Goal: Task Accomplishment & Management: Complete application form

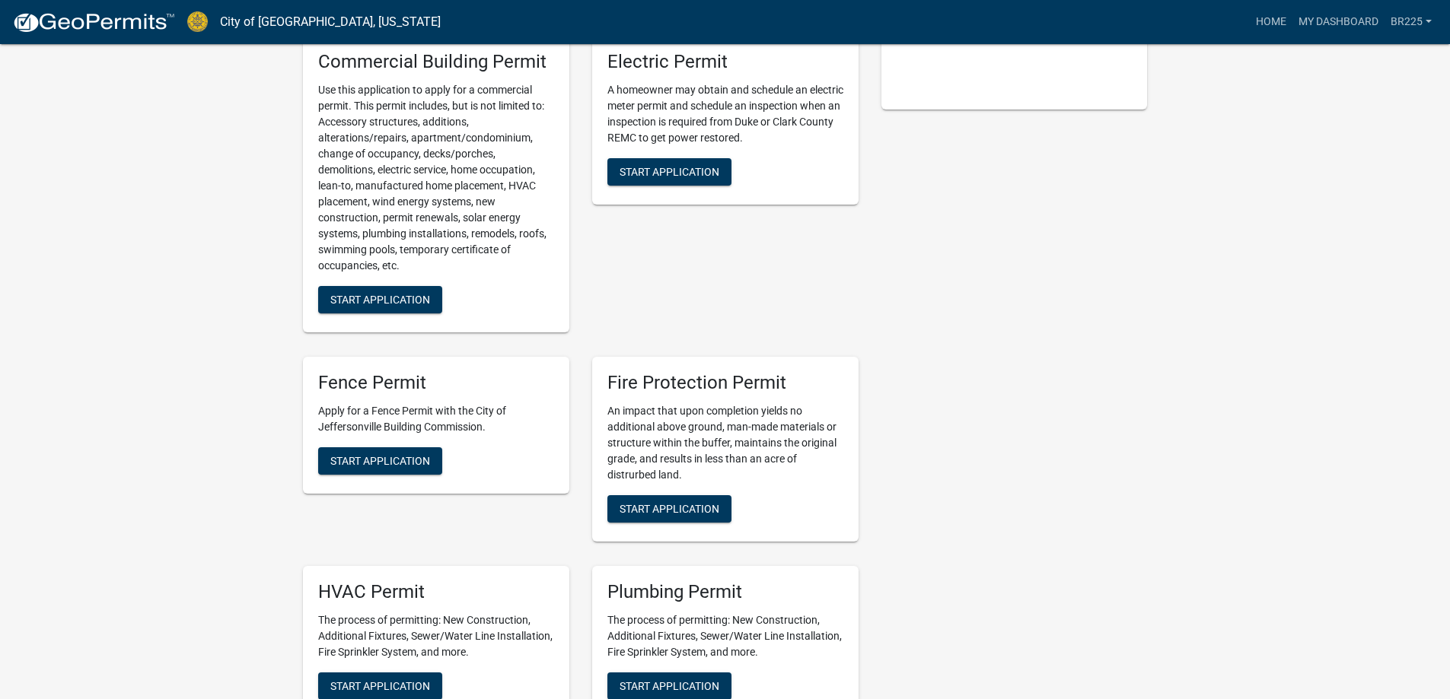
scroll to position [457, 0]
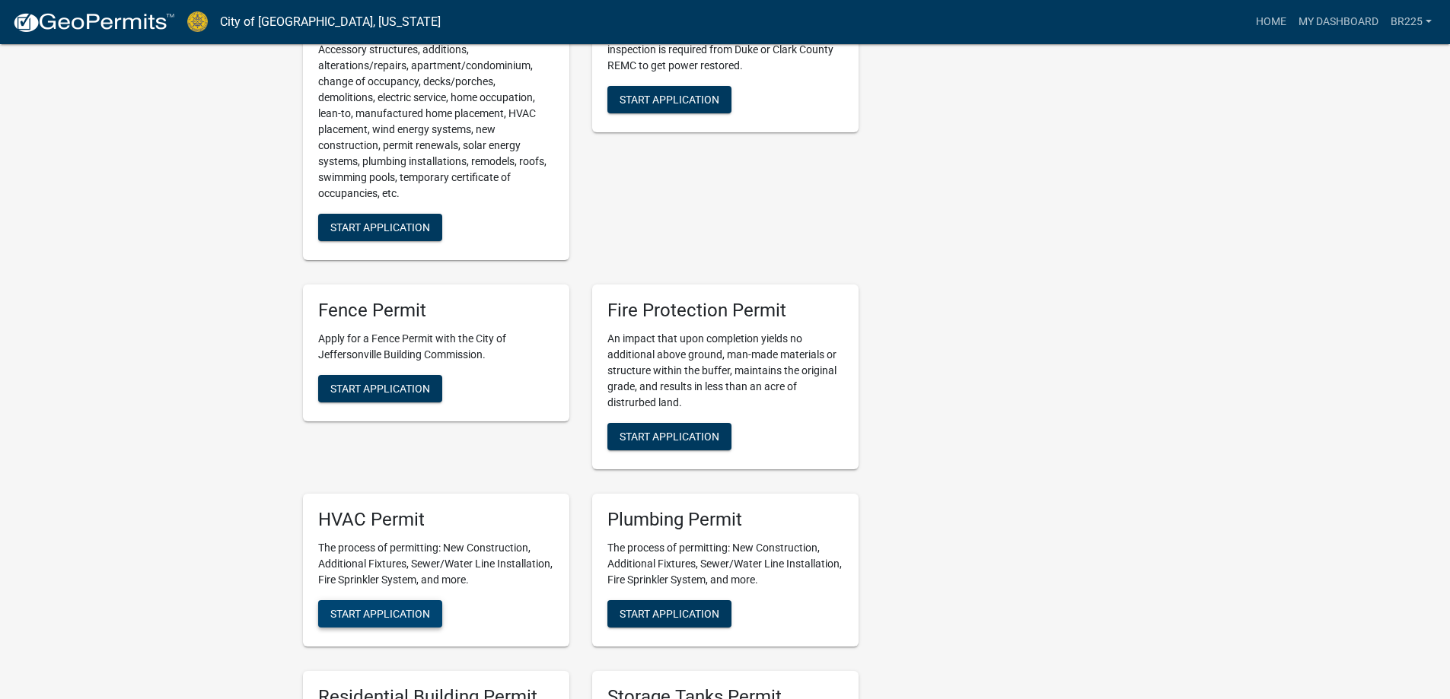
click at [366, 613] on span "Start Application" at bounding box center [380, 613] width 100 height 12
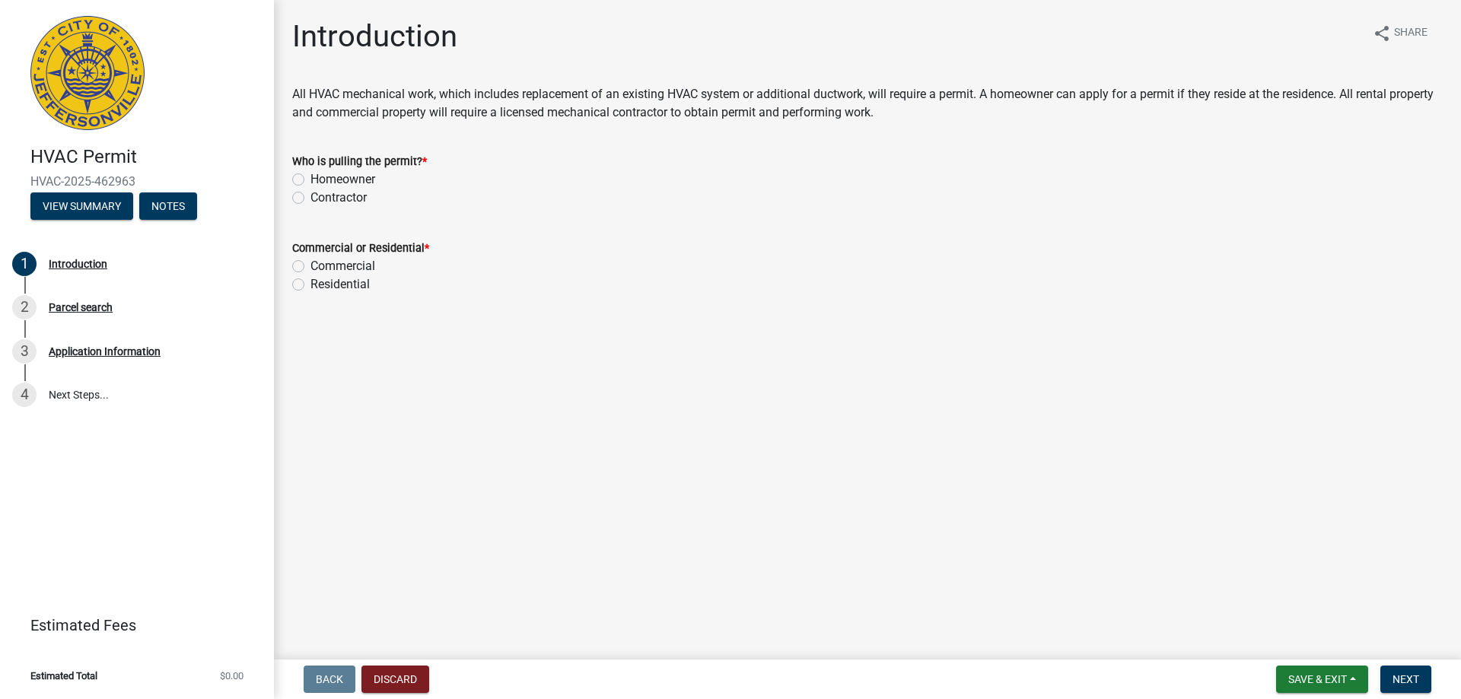
click at [310, 196] on label "Contractor" at bounding box center [338, 198] width 56 height 18
click at [310, 196] on input "Contractor" at bounding box center [315, 194] width 10 height 10
radio input "true"
click at [310, 285] on label "Residential" at bounding box center [339, 284] width 59 height 18
click at [310, 285] on input "Residential" at bounding box center [315, 280] width 10 height 10
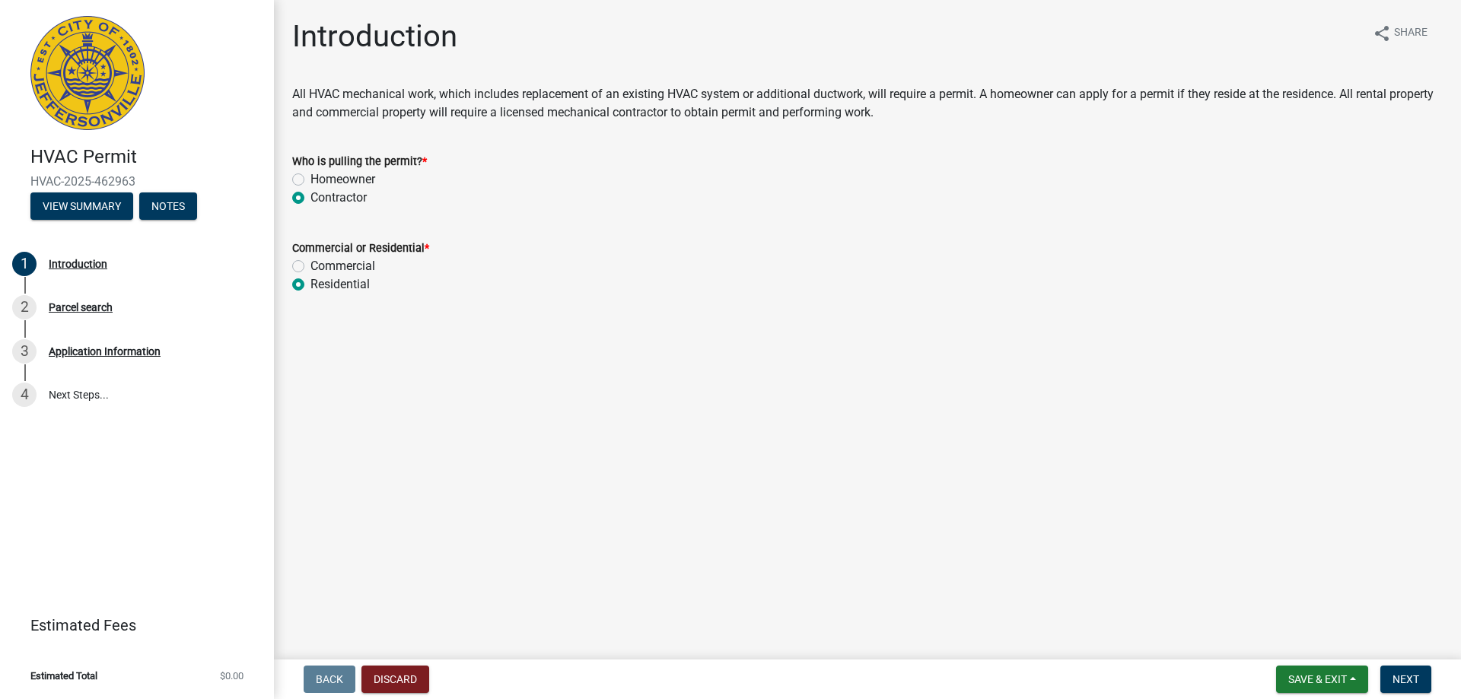
radio input "true"
click at [1412, 678] on span "Next" at bounding box center [1406, 680] width 27 height 12
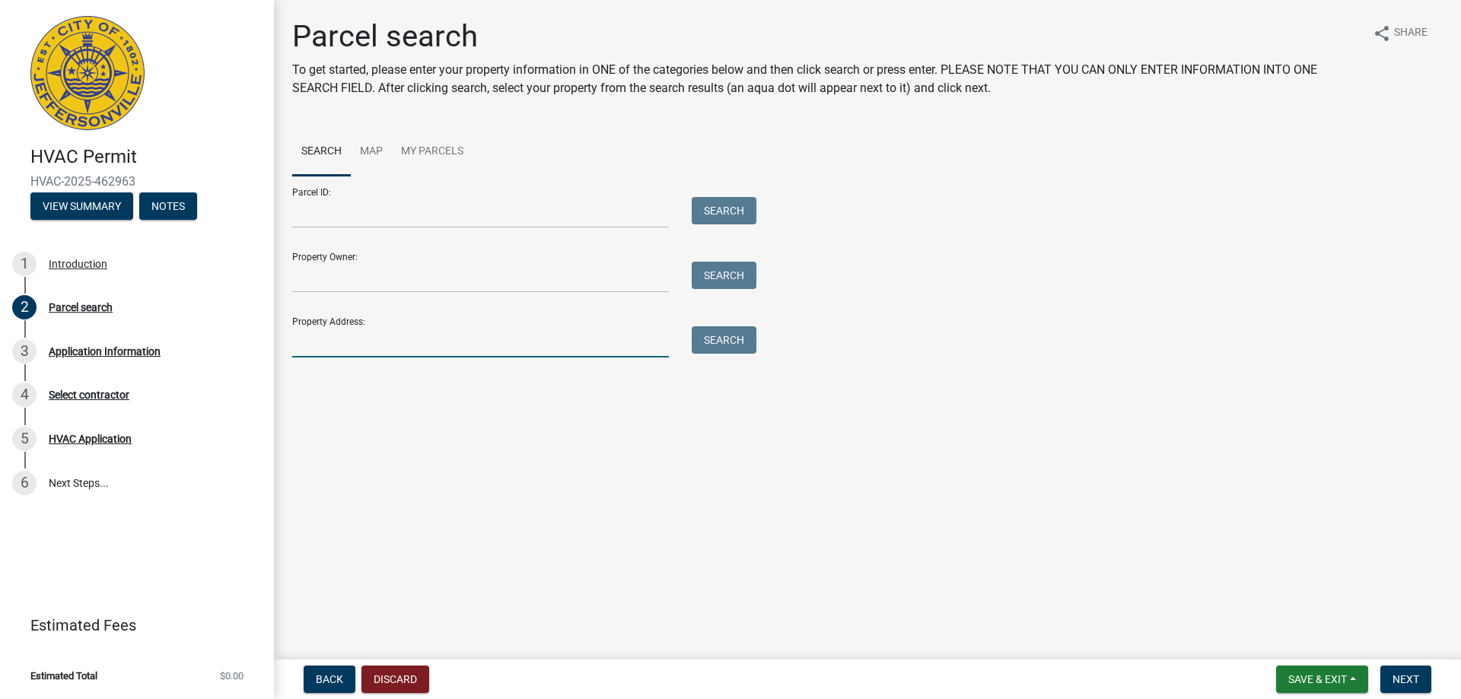
click at [352, 342] on input "Property Address:" at bounding box center [480, 341] width 377 height 31
type input "[STREET_ADDRESS]"
click at [718, 337] on button "Search" at bounding box center [724, 339] width 65 height 27
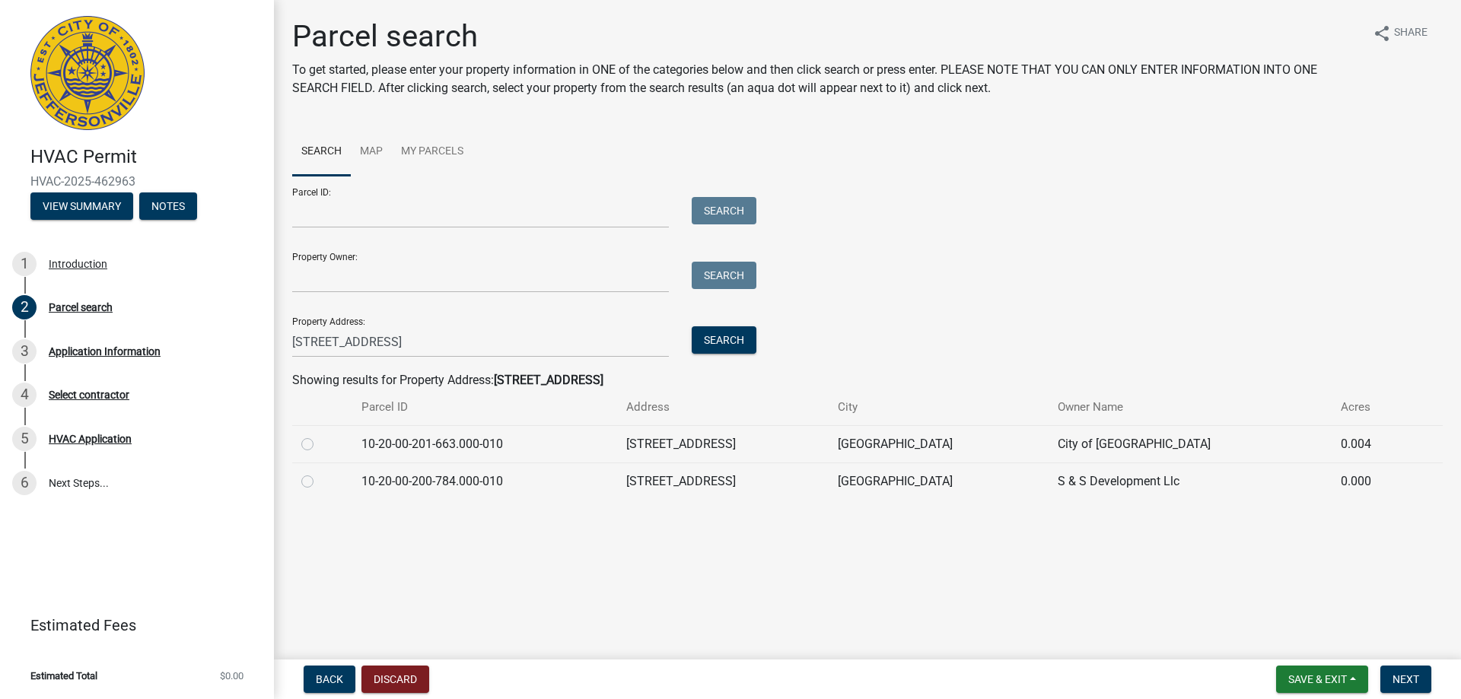
click at [307, 489] on div at bounding box center [322, 482] width 42 height 18
click at [320, 473] on label at bounding box center [320, 473] width 0 height 0
click at [320, 480] on input "radio" at bounding box center [325, 478] width 10 height 10
radio input "true"
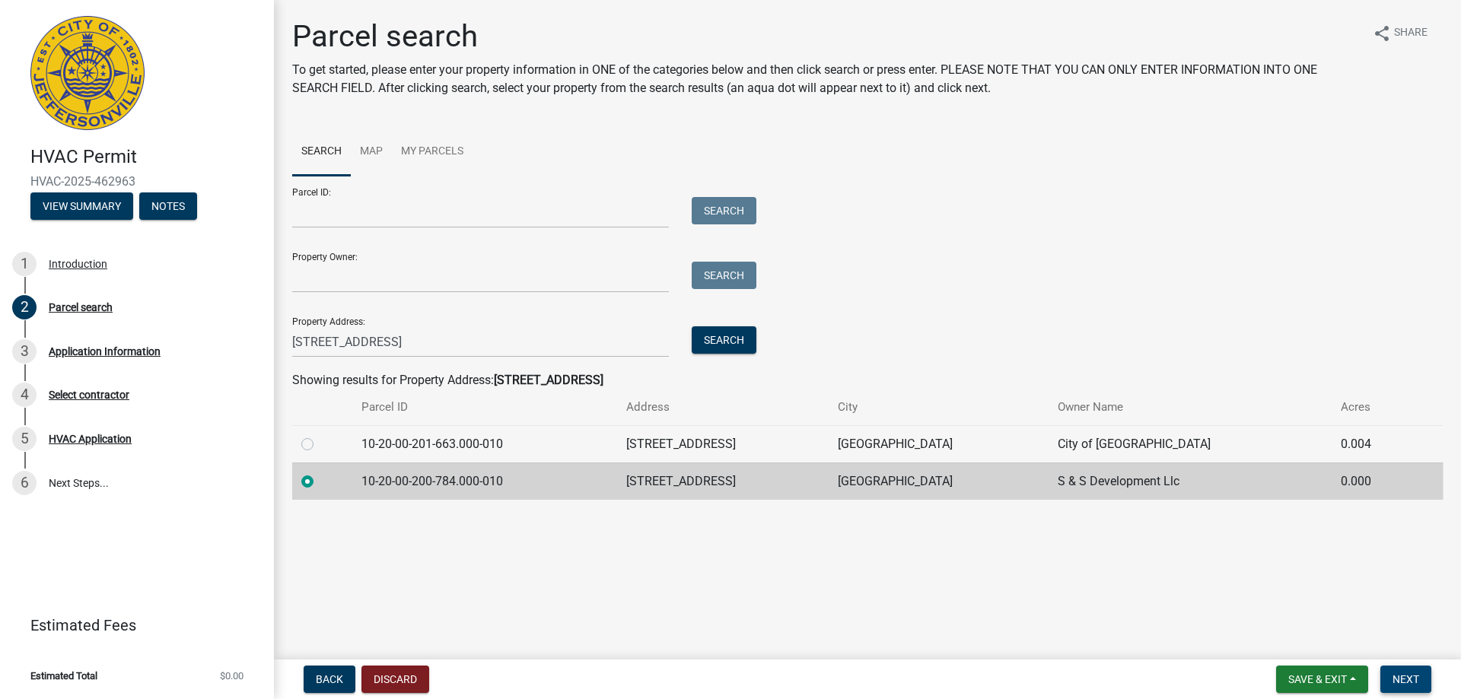
click at [1401, 676] on span "Next" at bounding box center [1406, 680] width 27 height 12
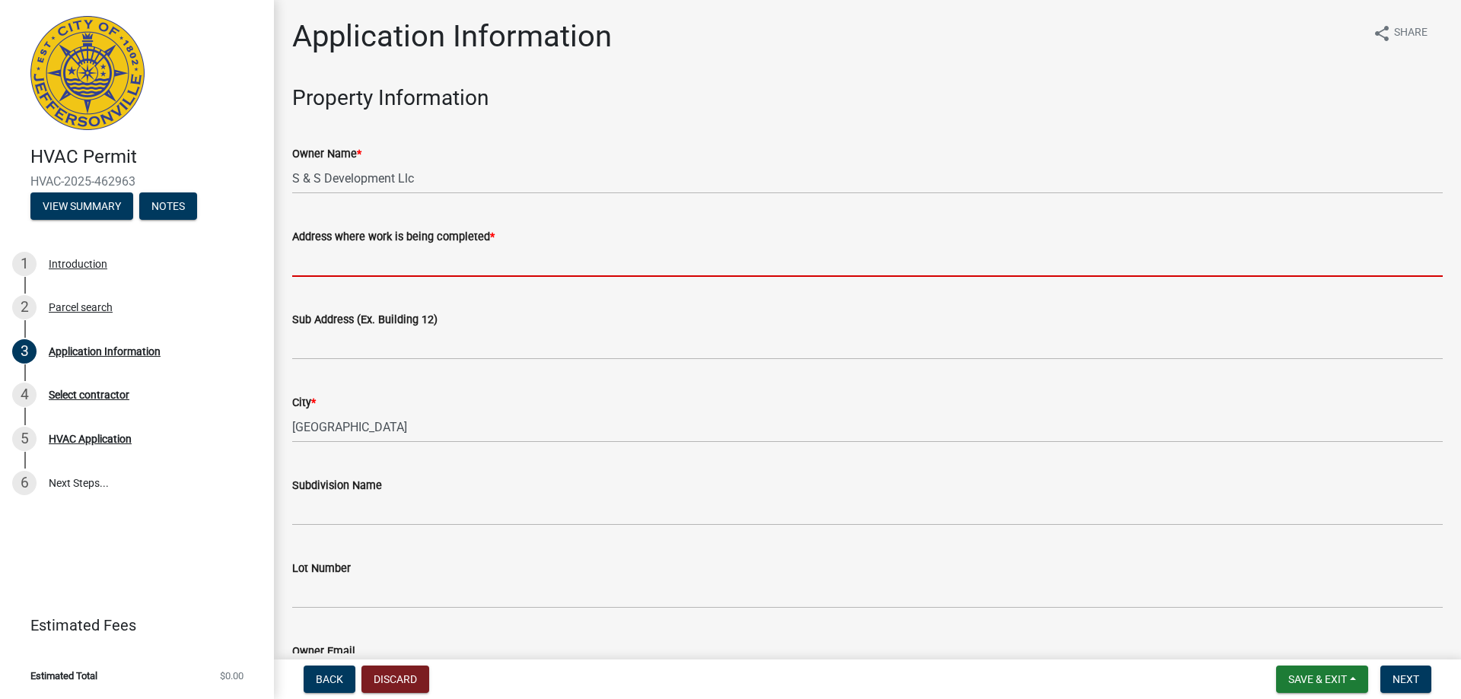
click at [361, 267] on input "Address where work is being completed *" at bounding box center [867, 261] width 1151 height 31
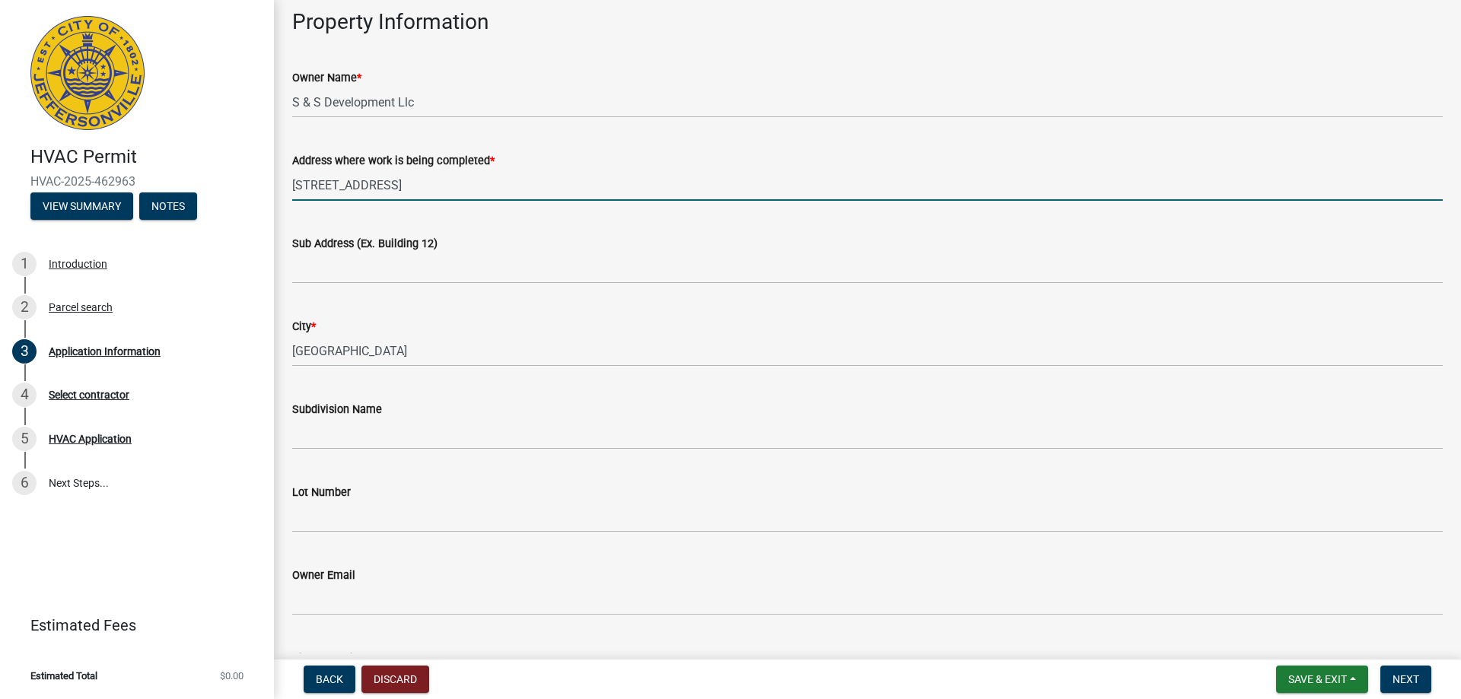
scroll to position [152, 0]
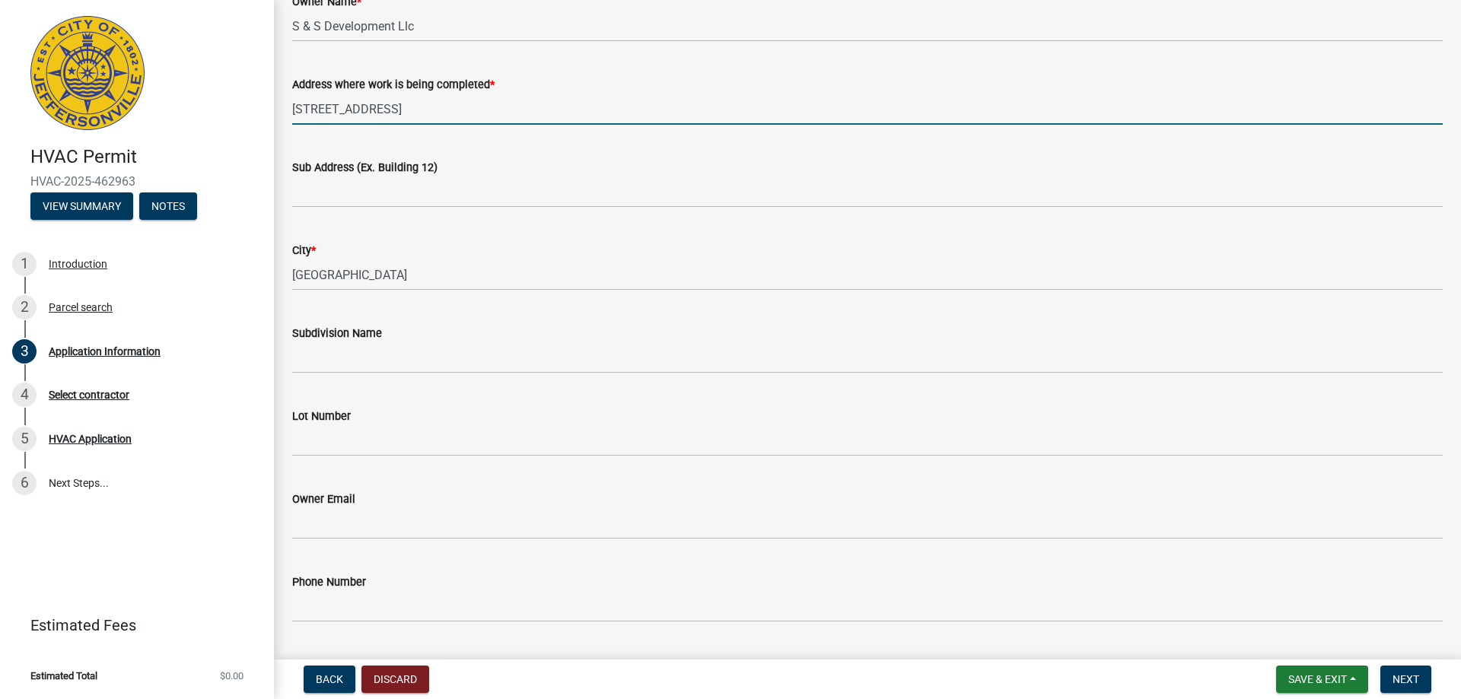
type input "[STREET_ADDRESS]"
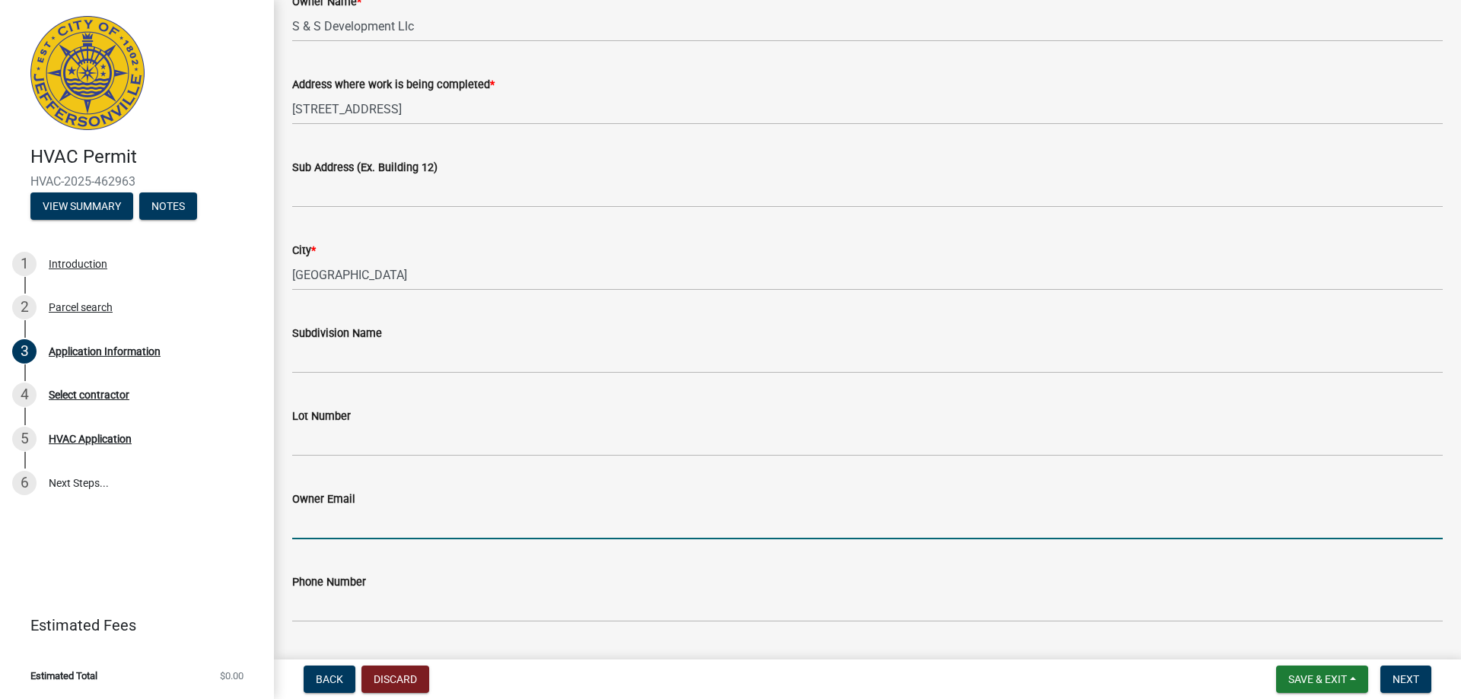
click at [333, 530] on input "Owner Email" at bounding box center [867, 523] width 1151 height 31
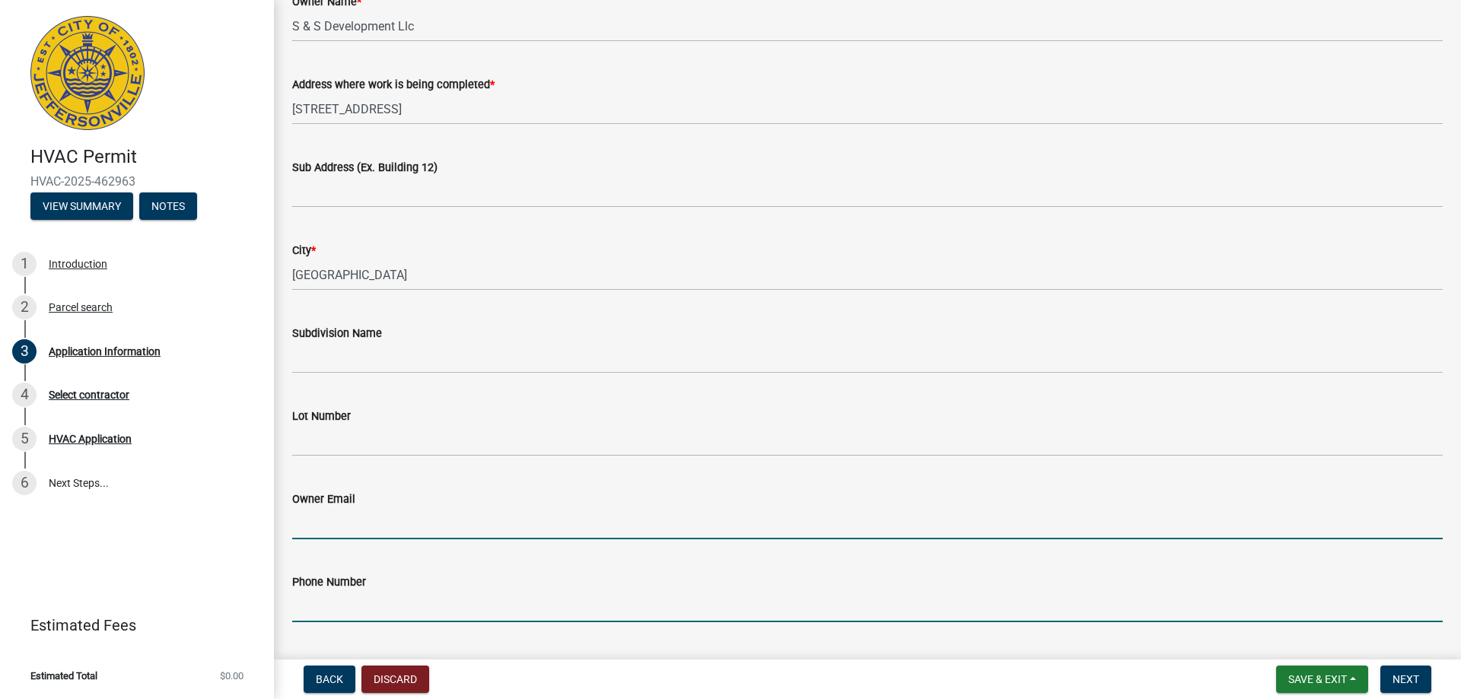
click at [338, 607] on input "Phone Number" at bounding box center [867, 606] width 1151 height 31
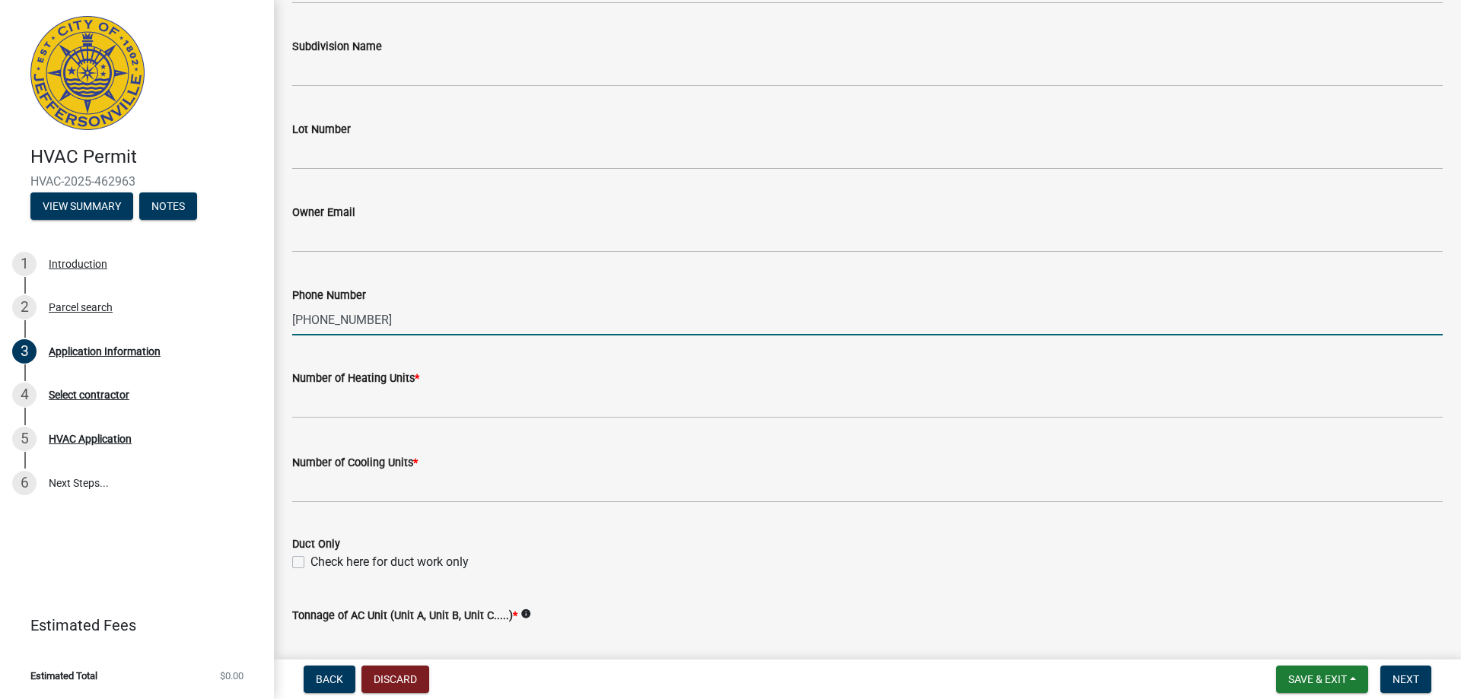
scroll to position [457, 0]
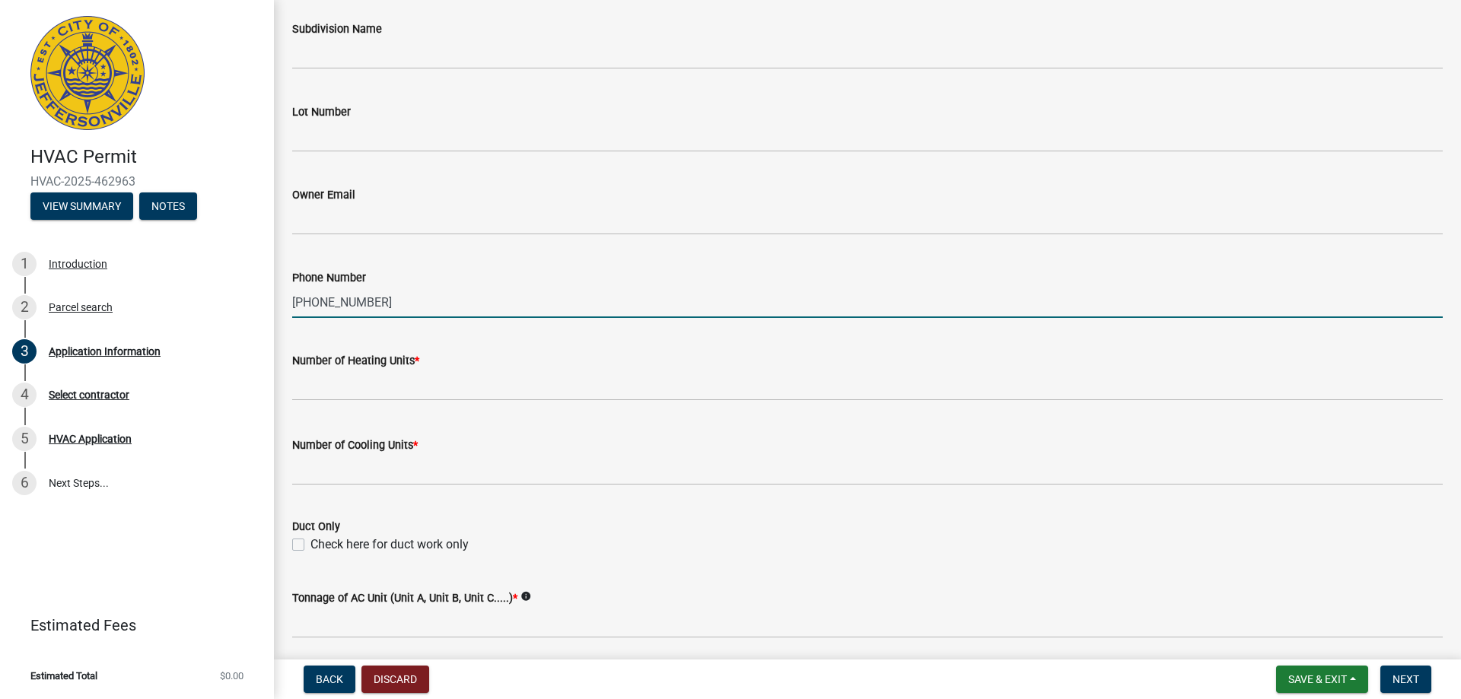
type input "[PHONE_NUMBER]"
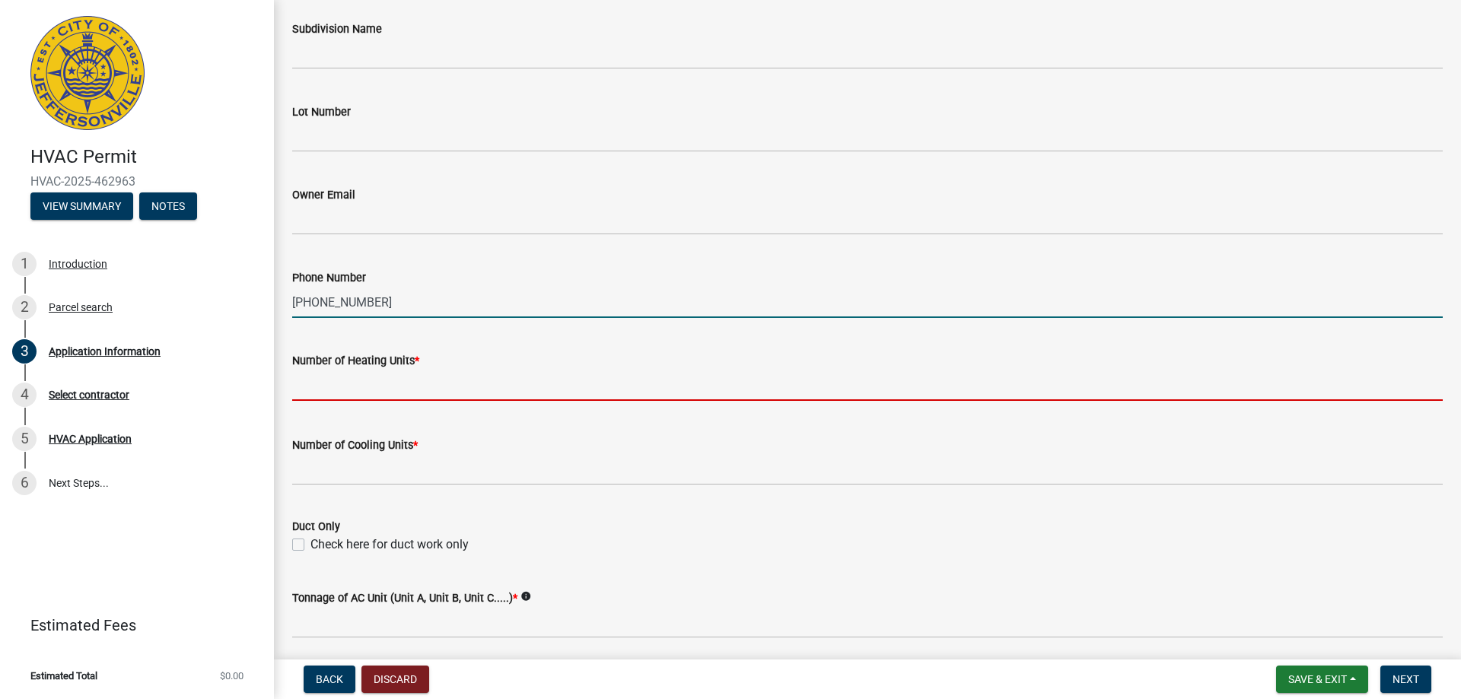
click at [320, 384] on input "text" at bounding box center [867, 385] width 1151 height 31
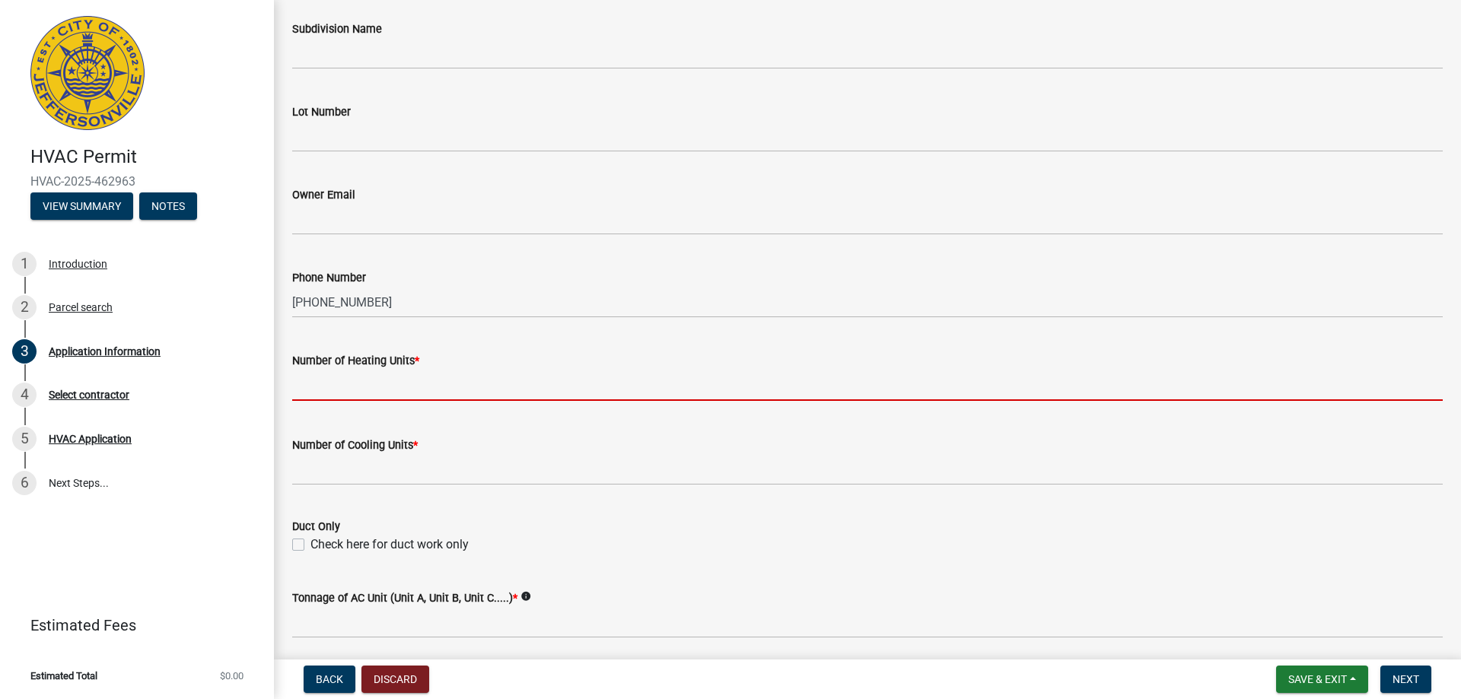
type input "1"
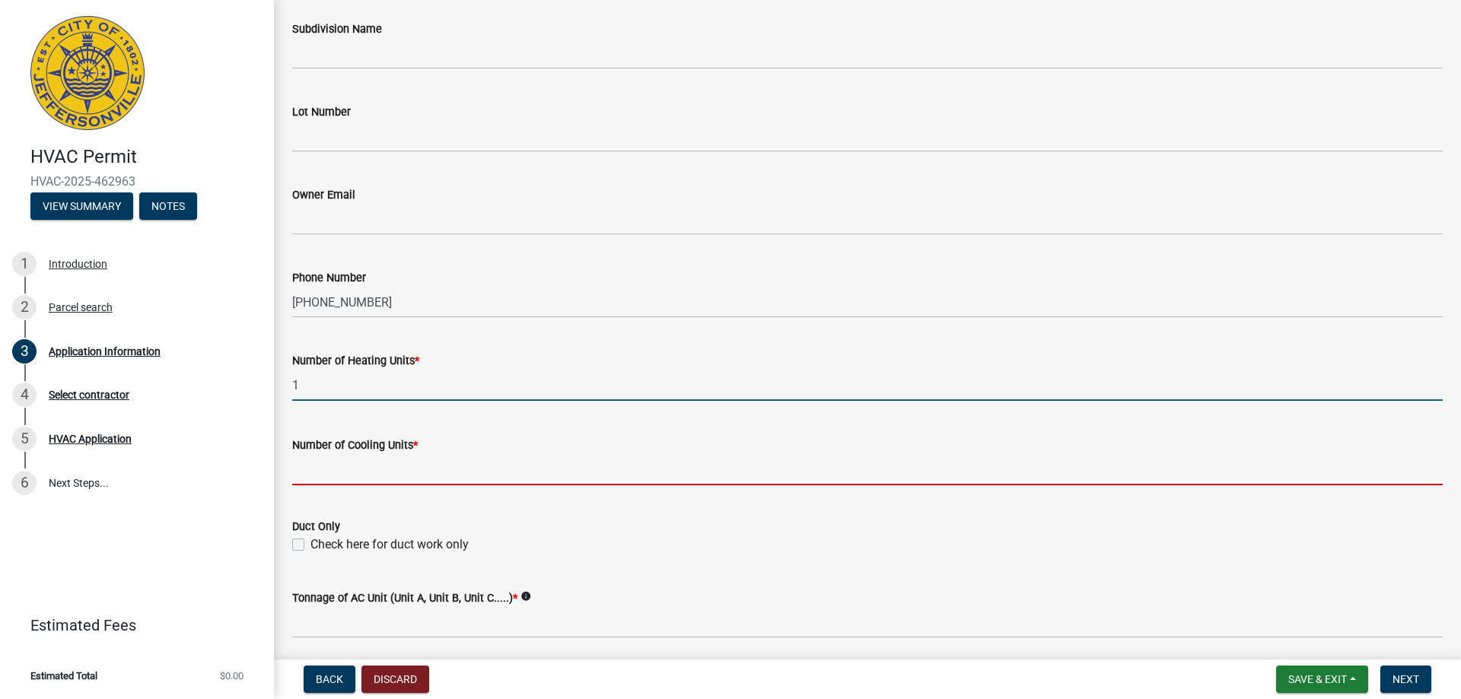
click at [374, 467] on input "text" at bounding box center [867, 469] width 1151 height 31
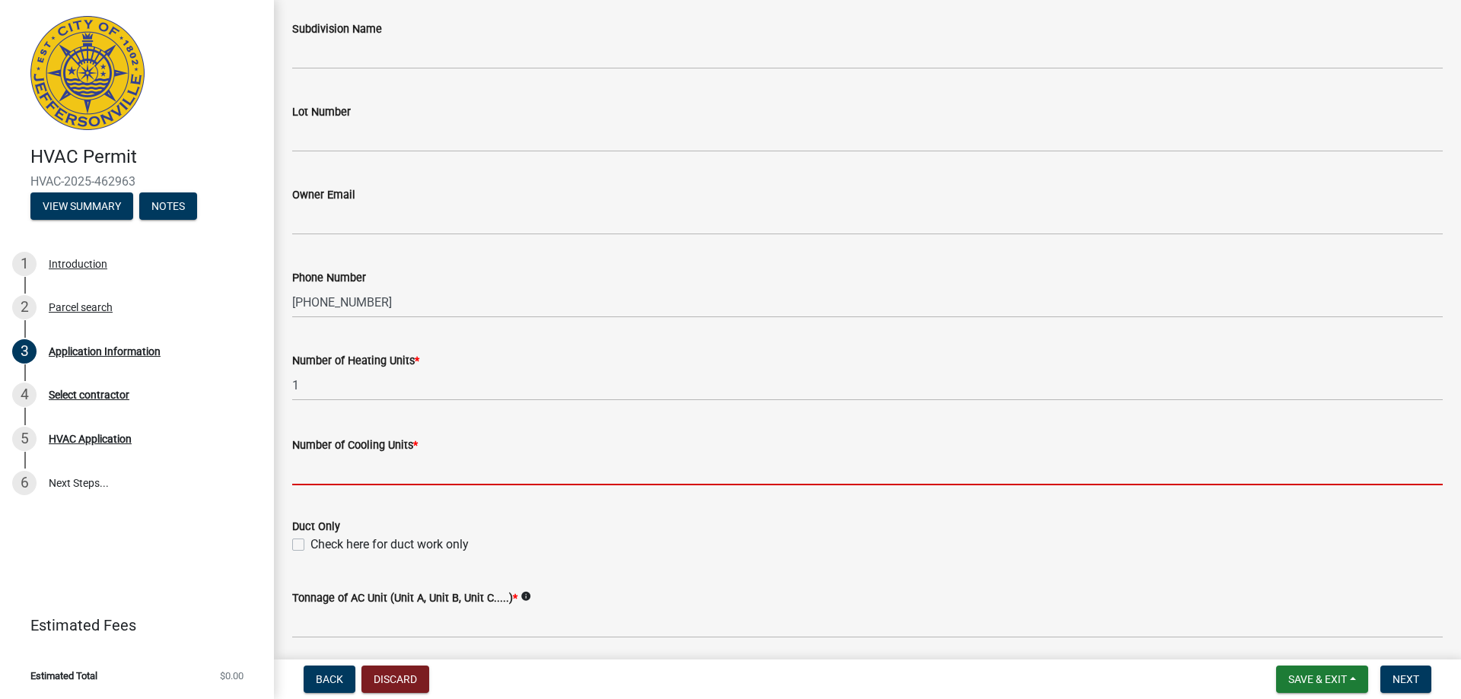
type input "1"
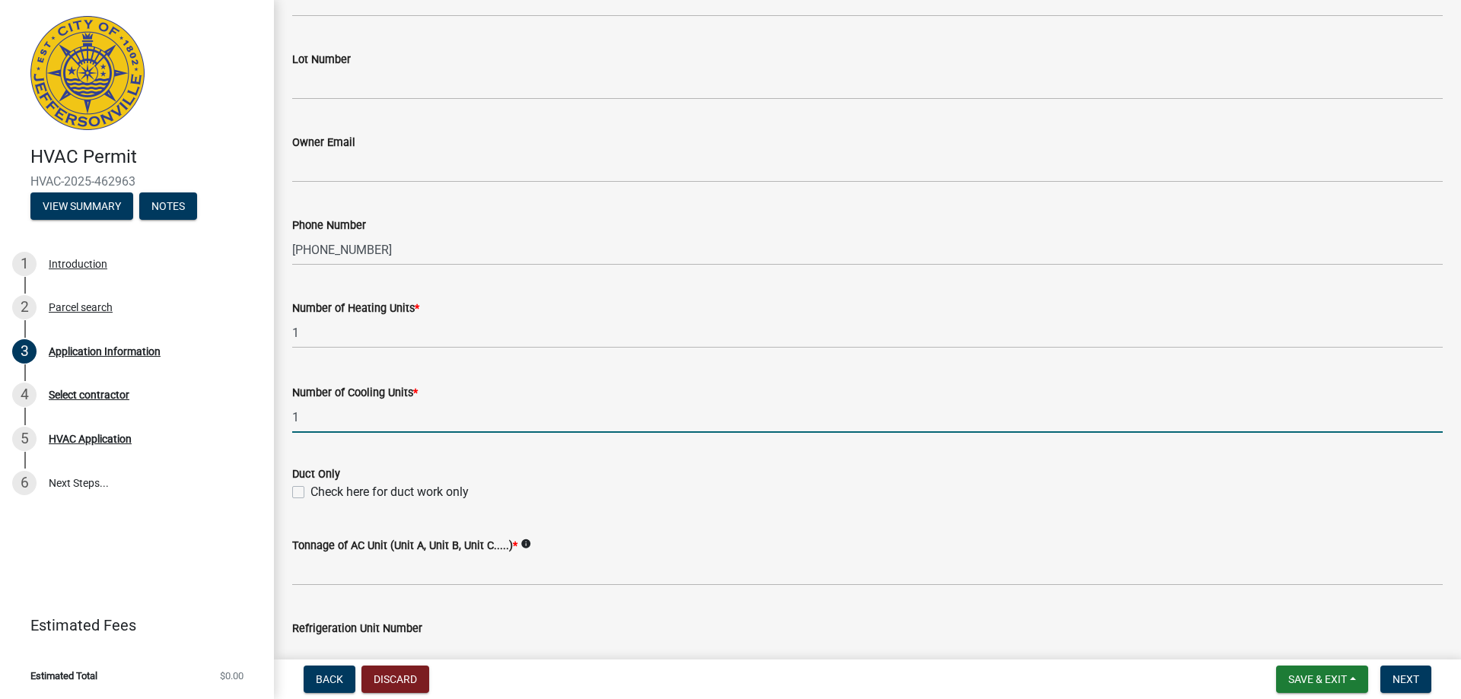
scroll to position [533, 0]
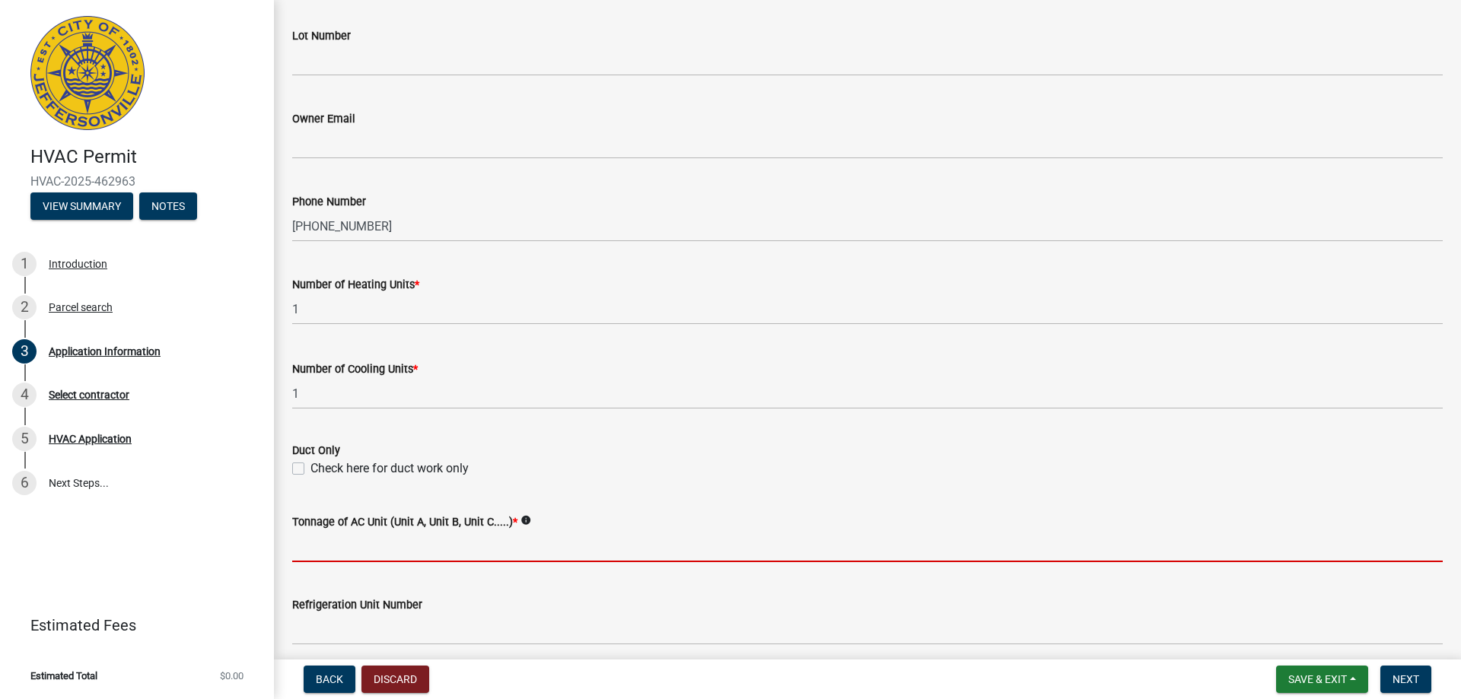
click at [416, 551] on input "Tonnage of AC Unit (Unit A, Unit B, Unit C.....) *" at bounding box center [867, 546] width 1151 height 31
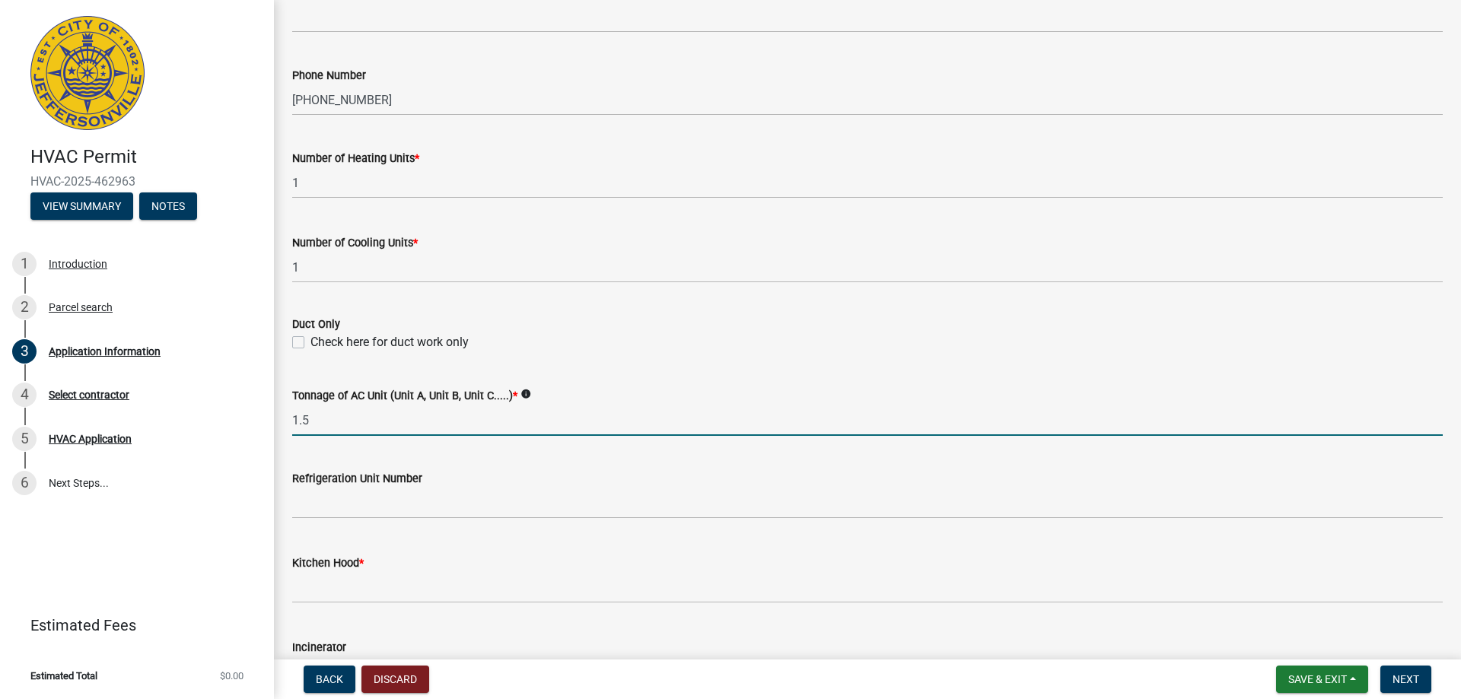
scroll to position [685, 0]
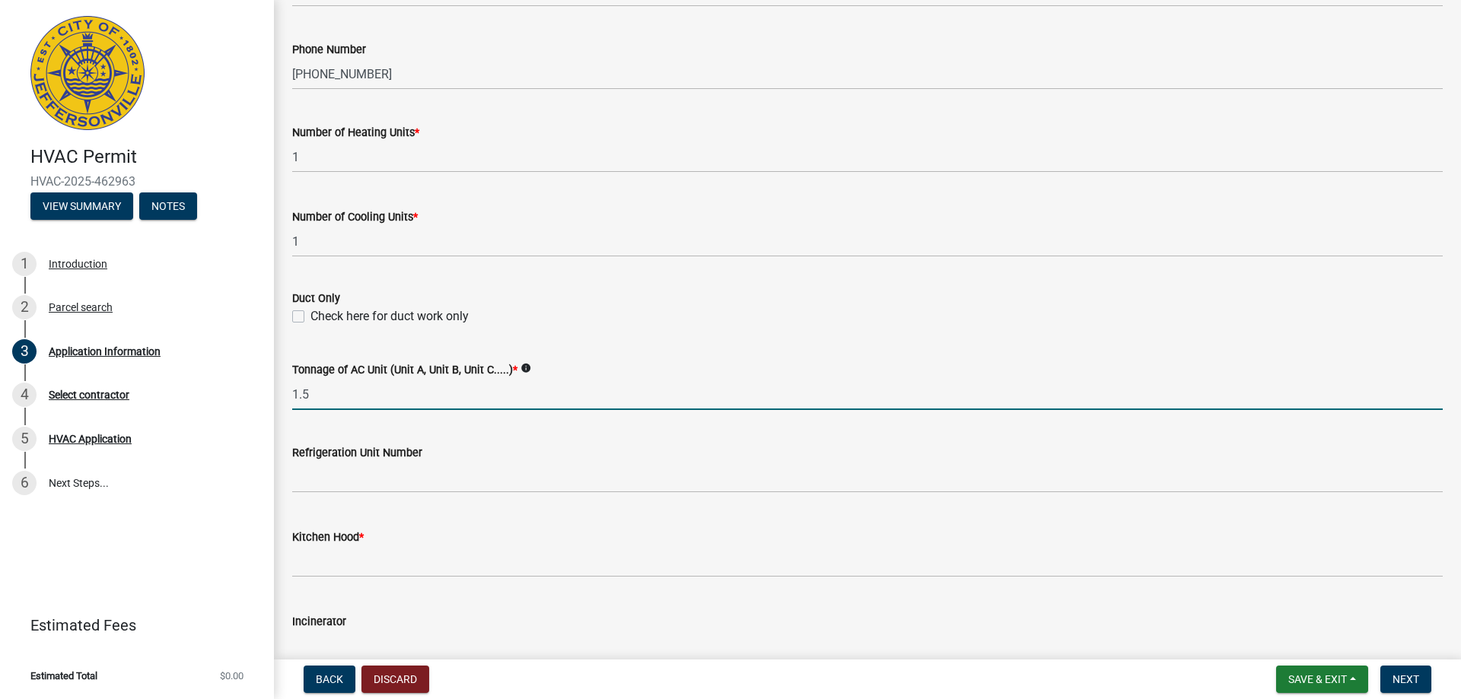
type input "1.5"
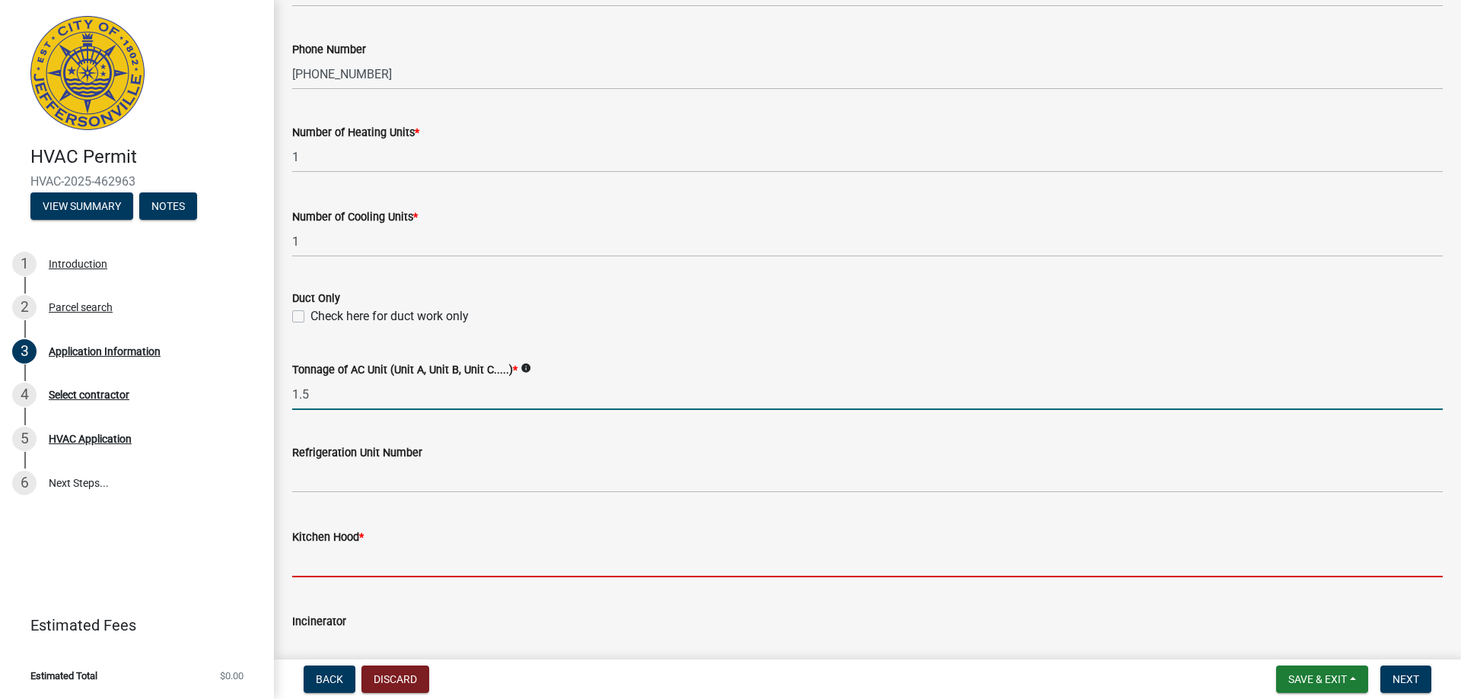
click at [352, 562] on input "text" at bounding box center [867, 561] width 1151 height 31
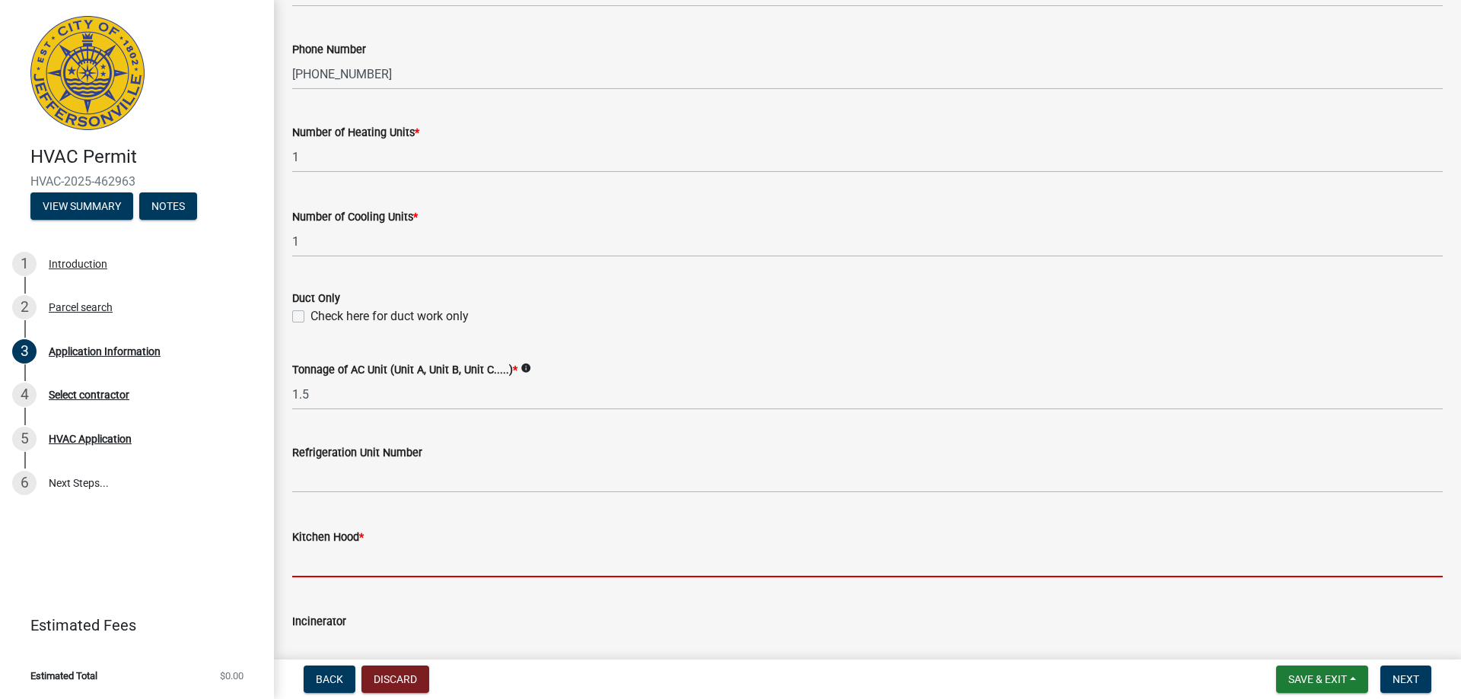
type input "0"
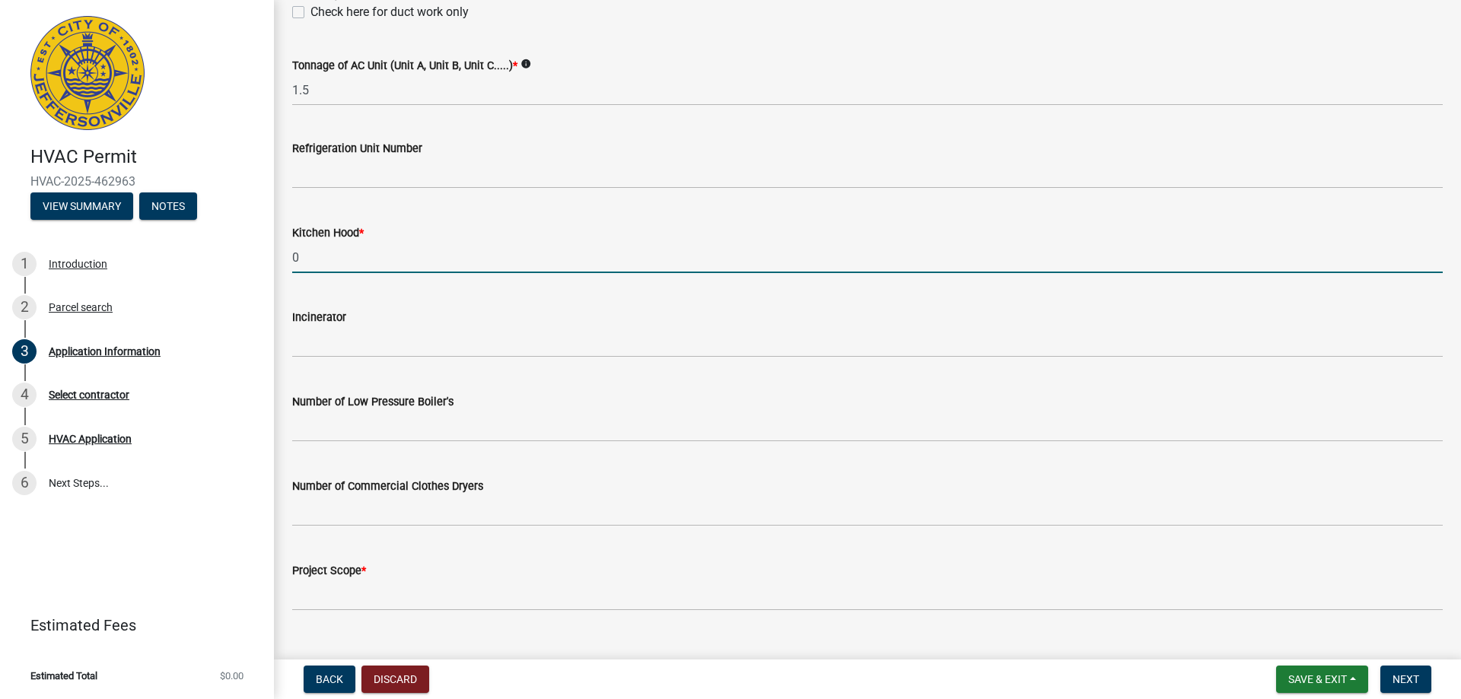
scroll to position [1018, 0]
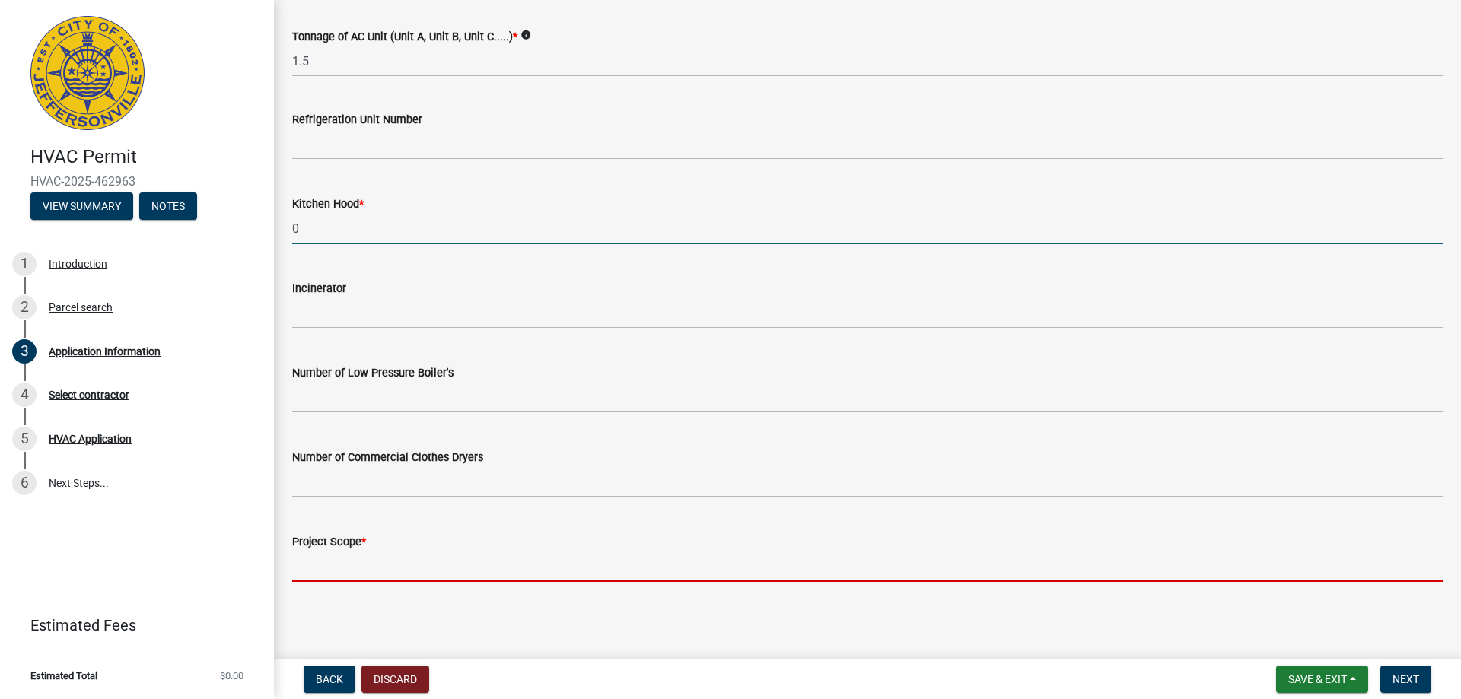
click at [418, 570] on input "Project Scope *" at bounding box center [867, 566] width 1151 height 31
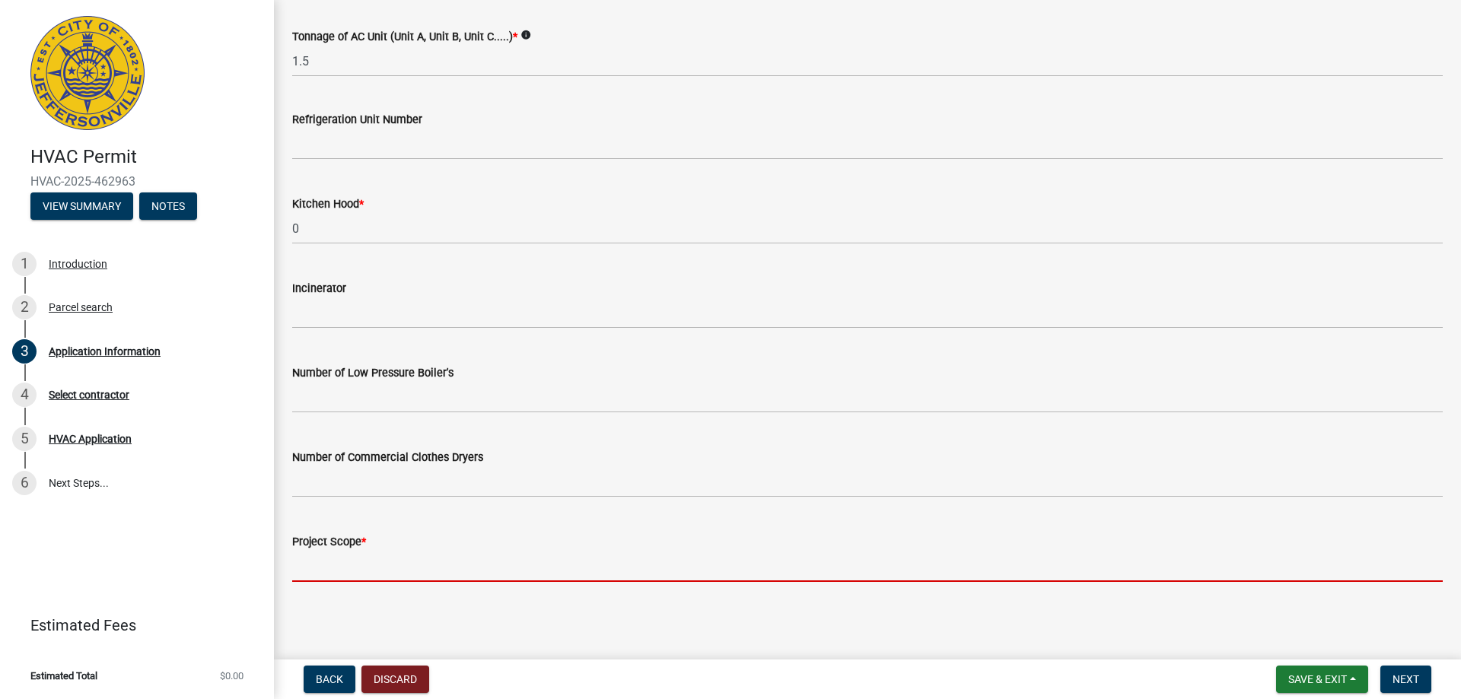
type input "replace furnace and ac"
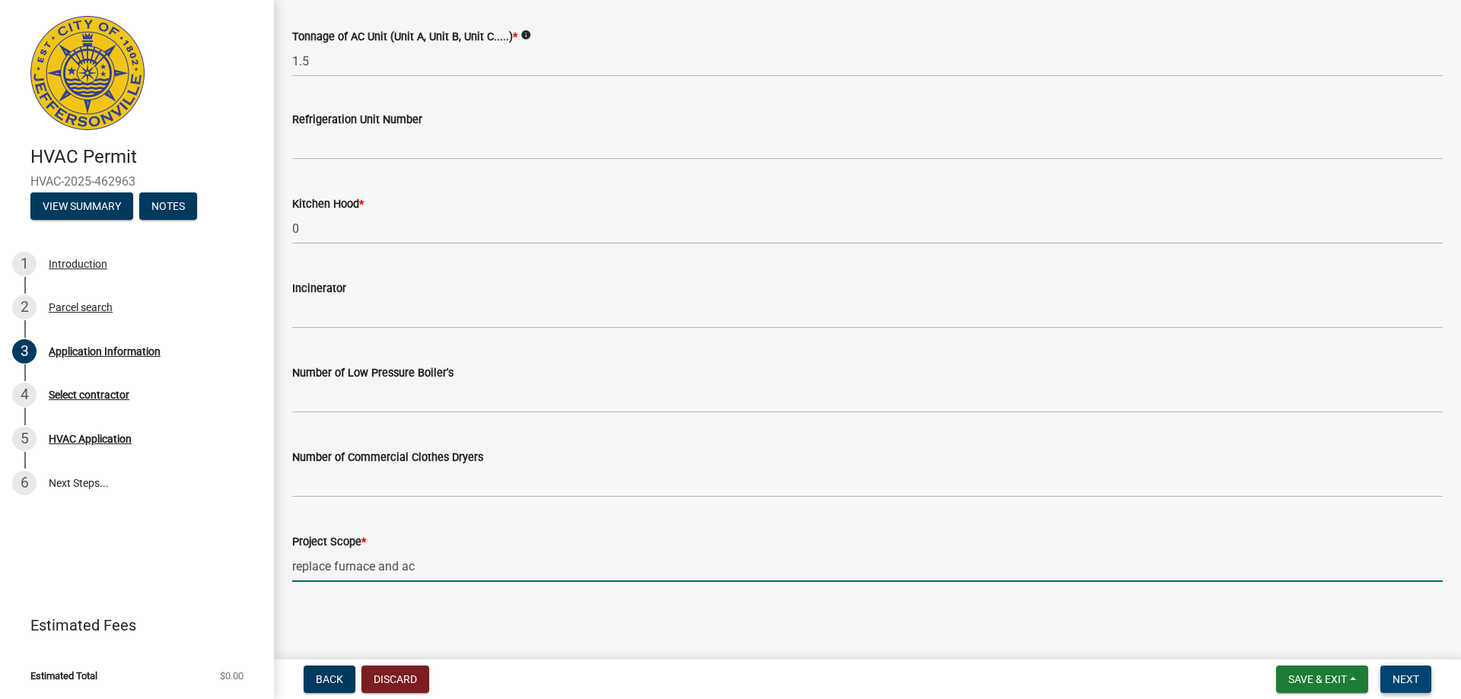
click at [1413, 683] on span "Next" at bounding box center [1406, 680] width 27 height 12
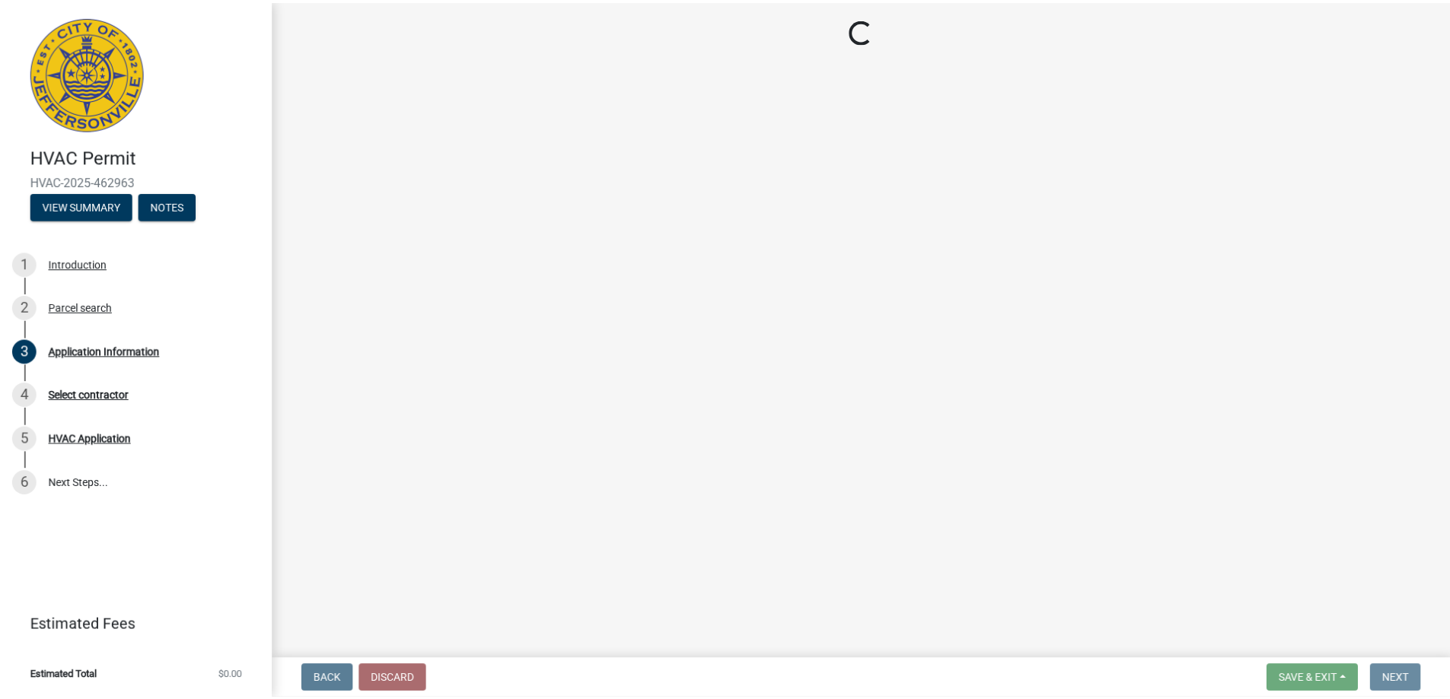
scroll to position [0, 0]
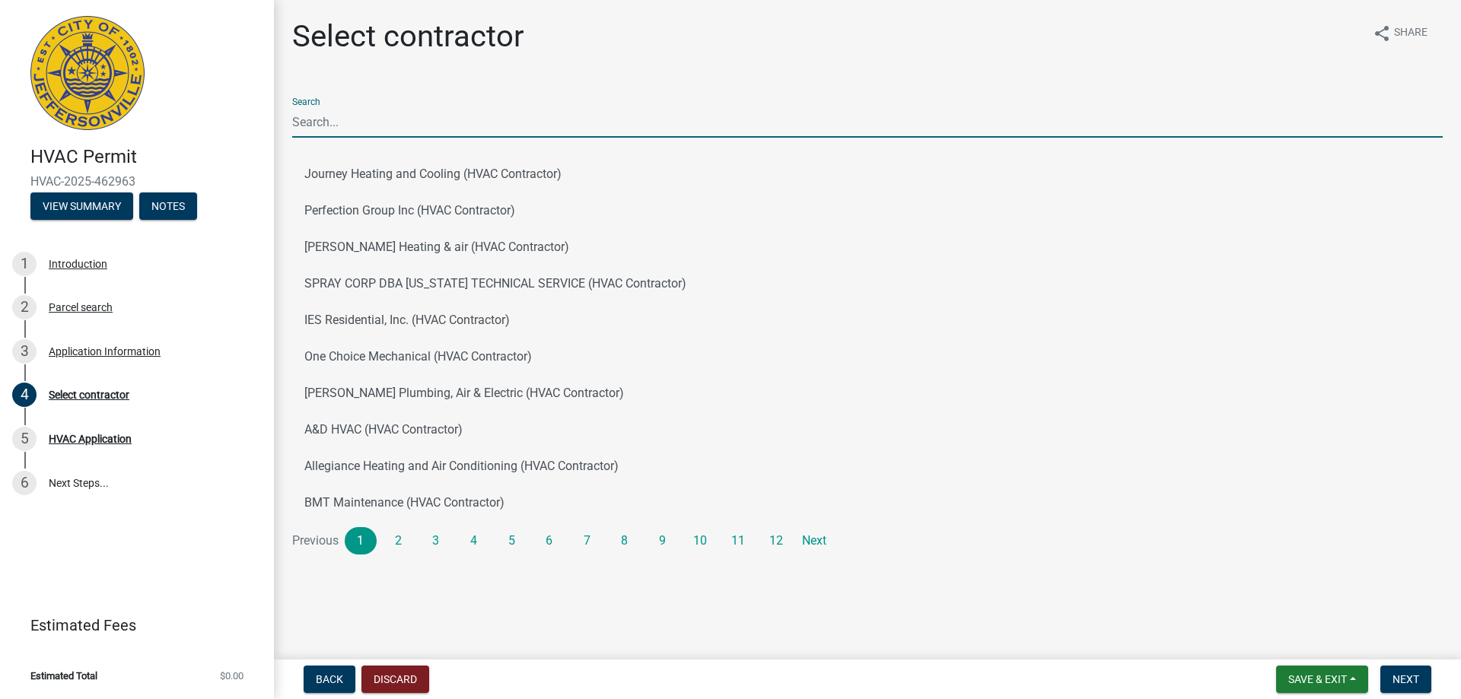
click at [387, 135] on input "Search" at bounding box center [867, 122] width 1151 height 31
type input "BJ"
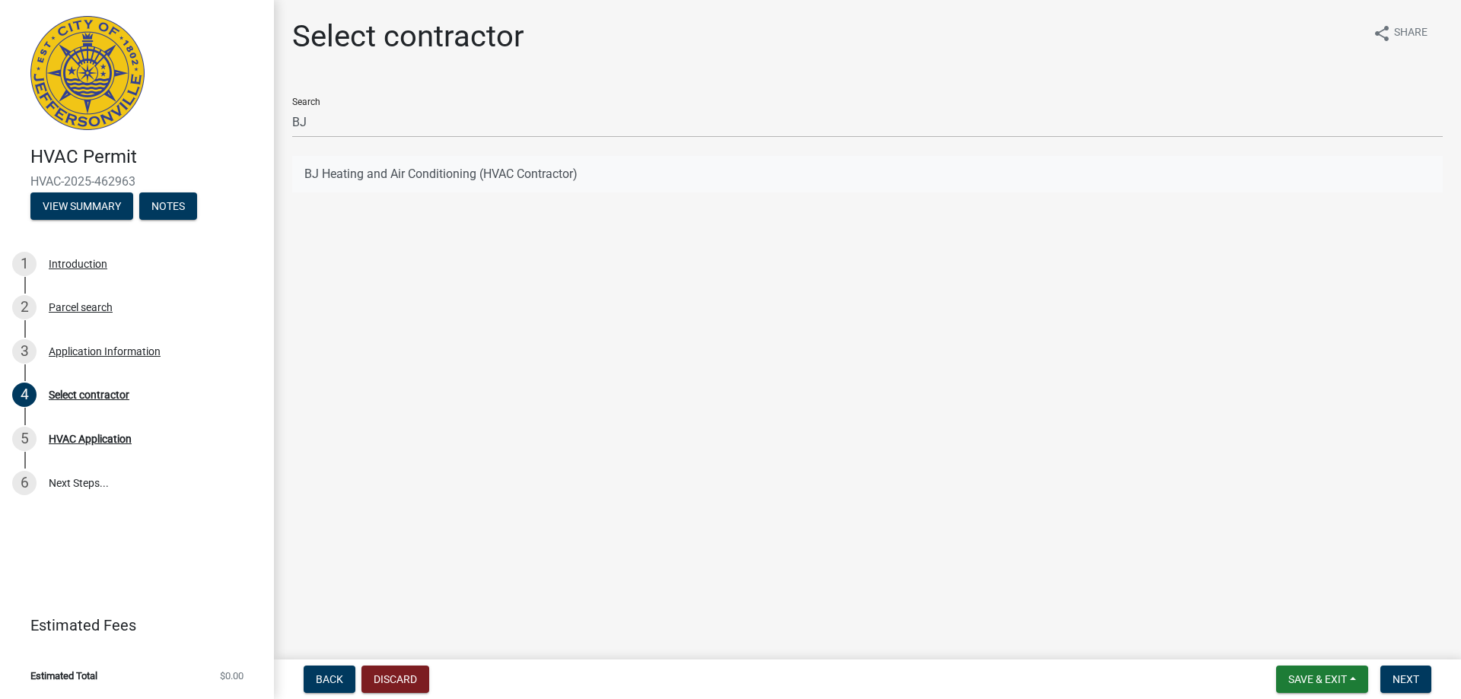
click at [384, 176] on button "BJ Heating and Air Conditioning (HVAC Contractor)" at bounding box center [867, 174] width 1151 height 37
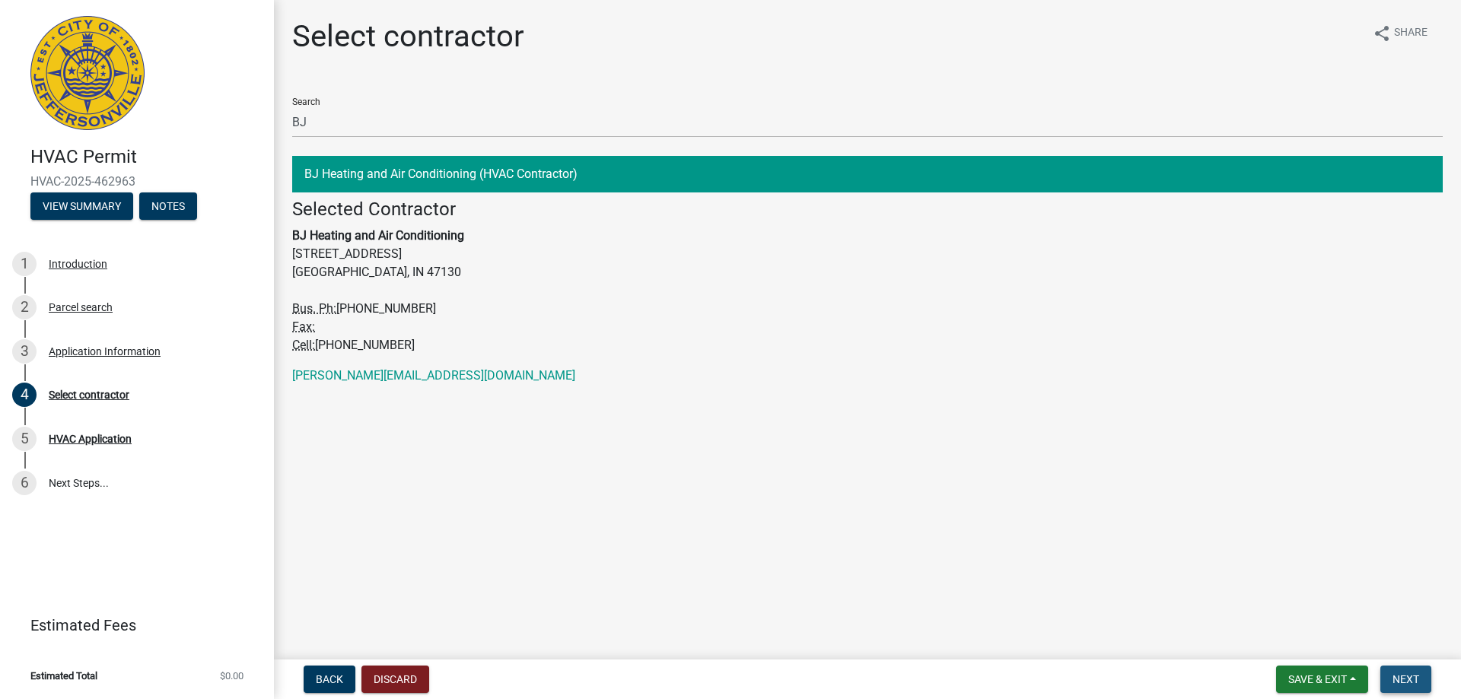
click at [1418, 683] on span "Next" at bounding box center [1406, 680] width 27 height 12
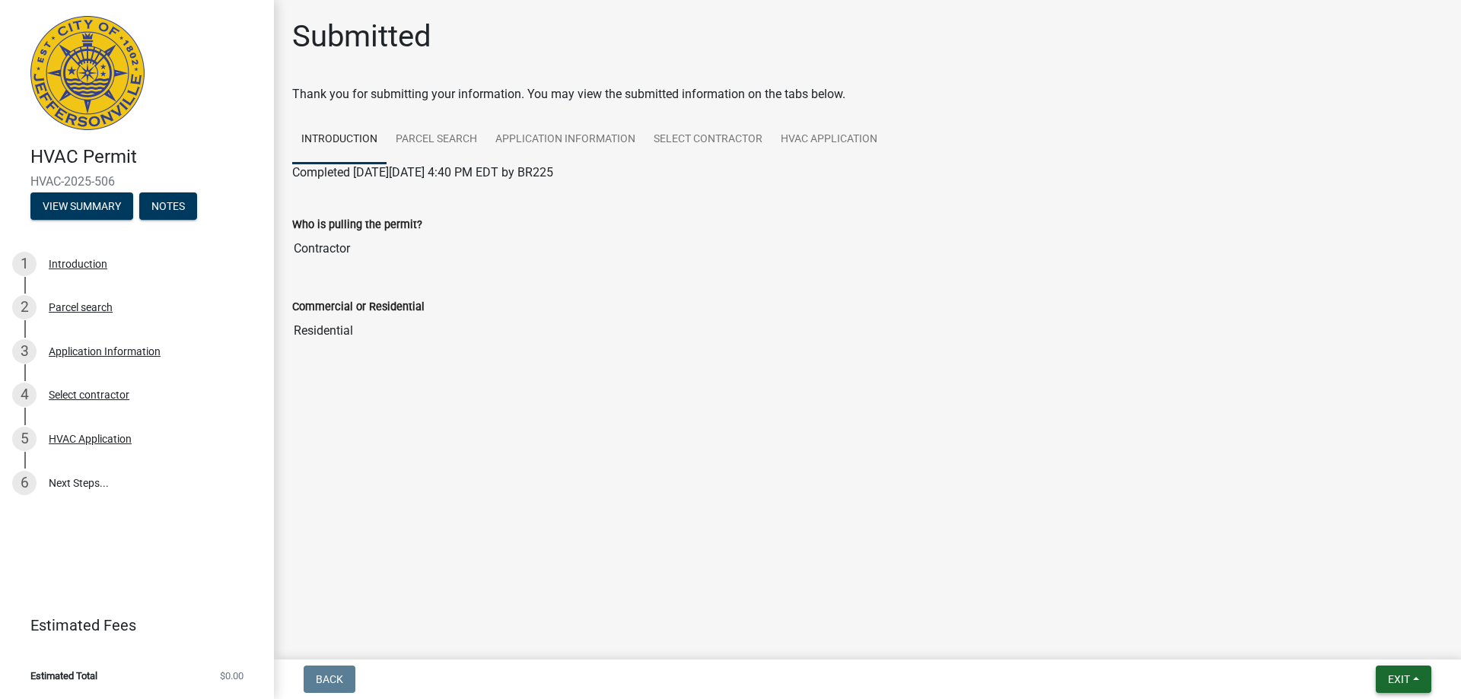
click at [1400, 680] on span "Exit" at bounding box center [1399, 680] width 22 height 12
click at [1359, 643] on button "Save & Exit" at bounding box center [1371, 640] width 122 height 37
